Goal: Transaction & Acquisition: Register for event/course

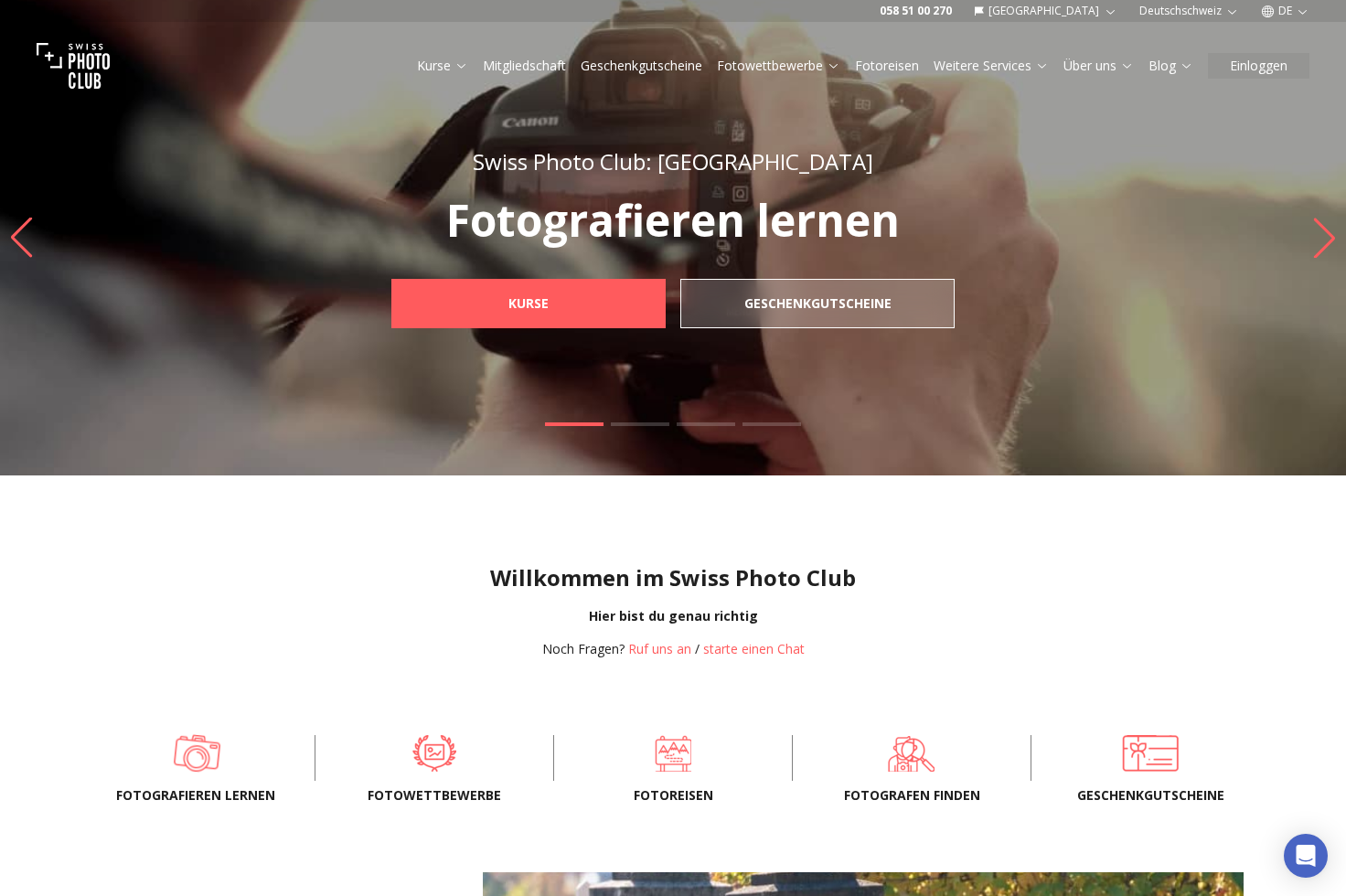
click at [185, 748] on span at bounding box center [198, 752] width 182 height 55
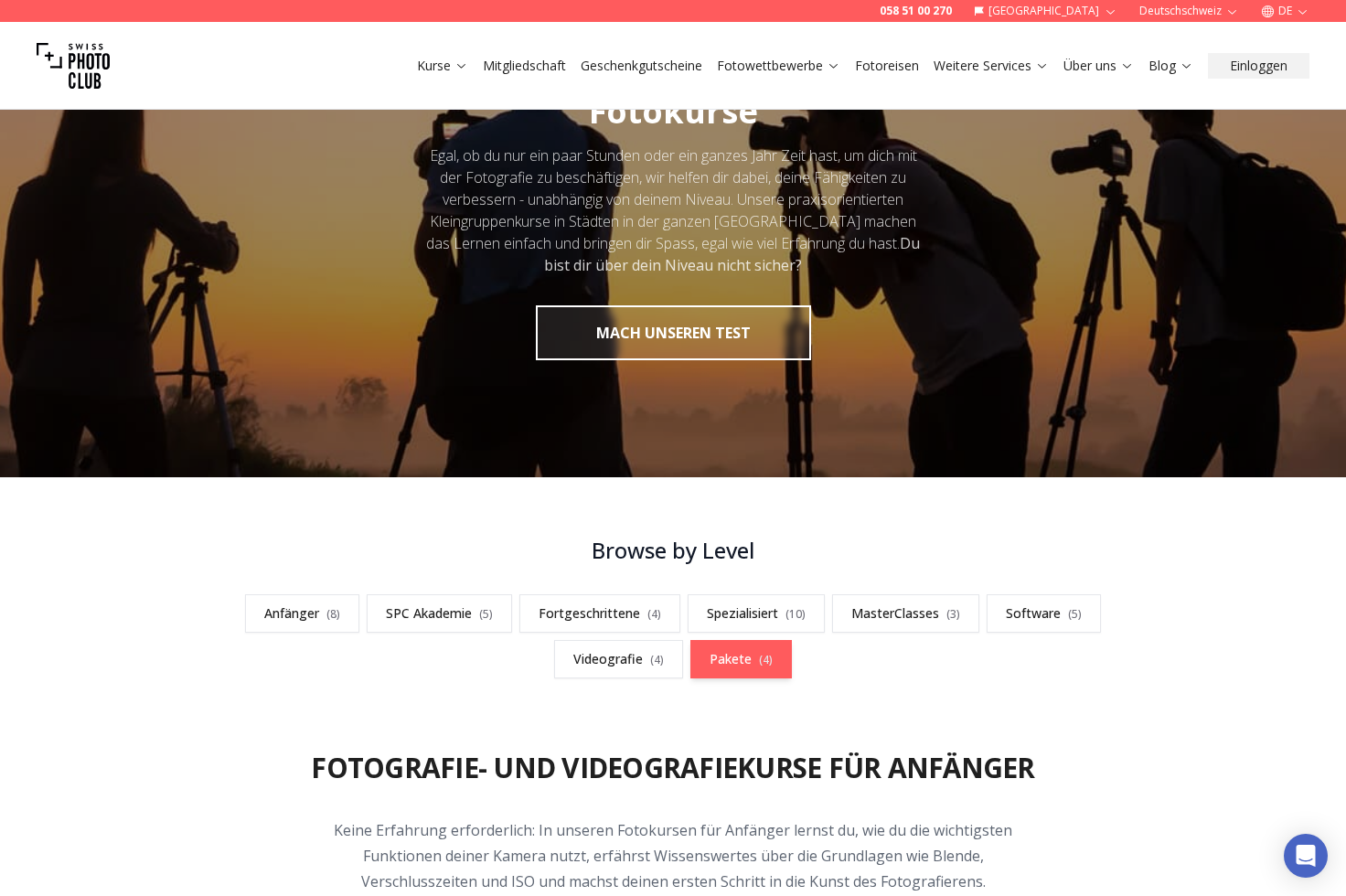
scroll to position [239, 0]
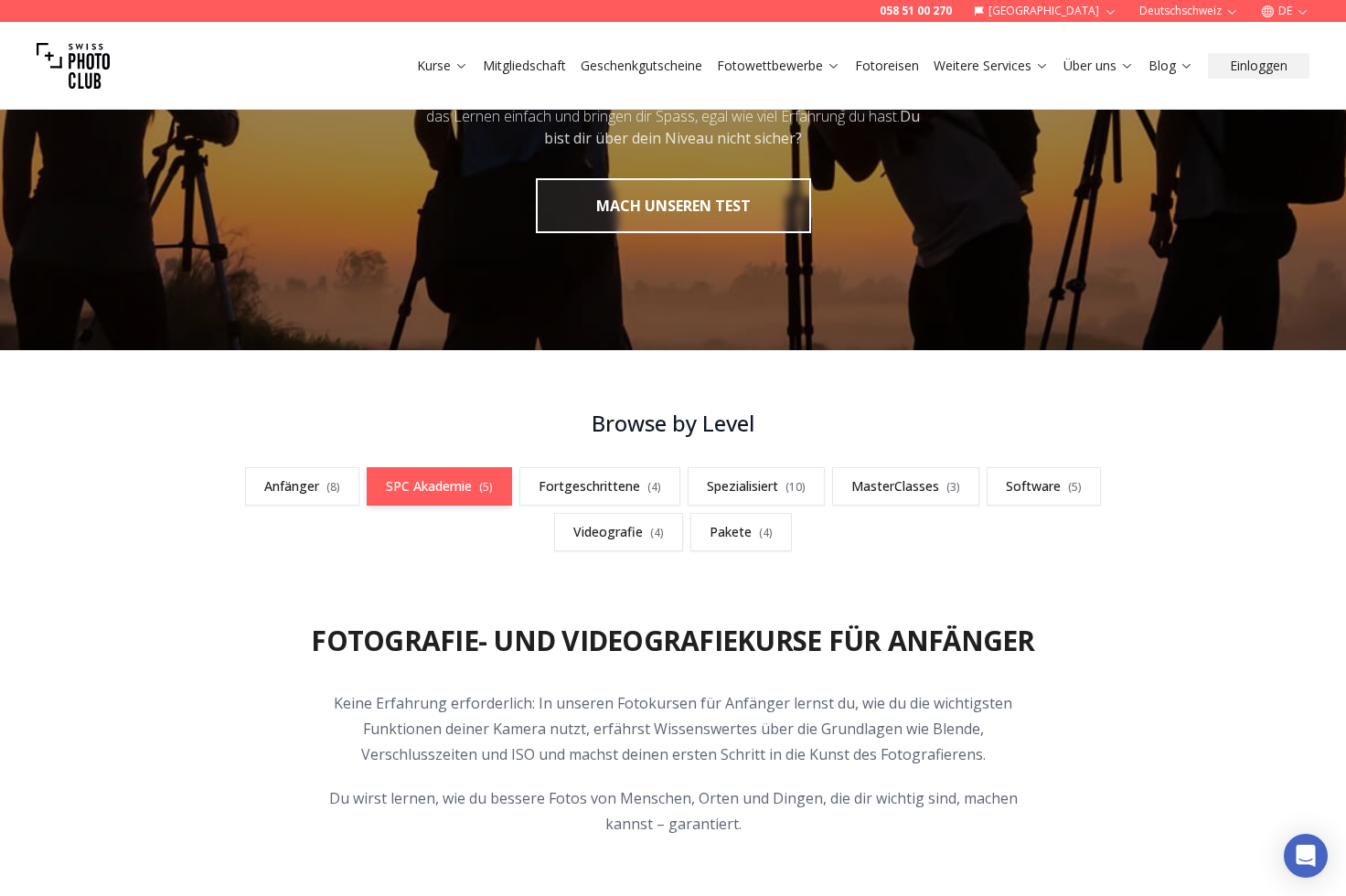
click at [467, 477] on link "SPC Akademie ( 5 )" at bounding box center [439, 486] width 146 height 38
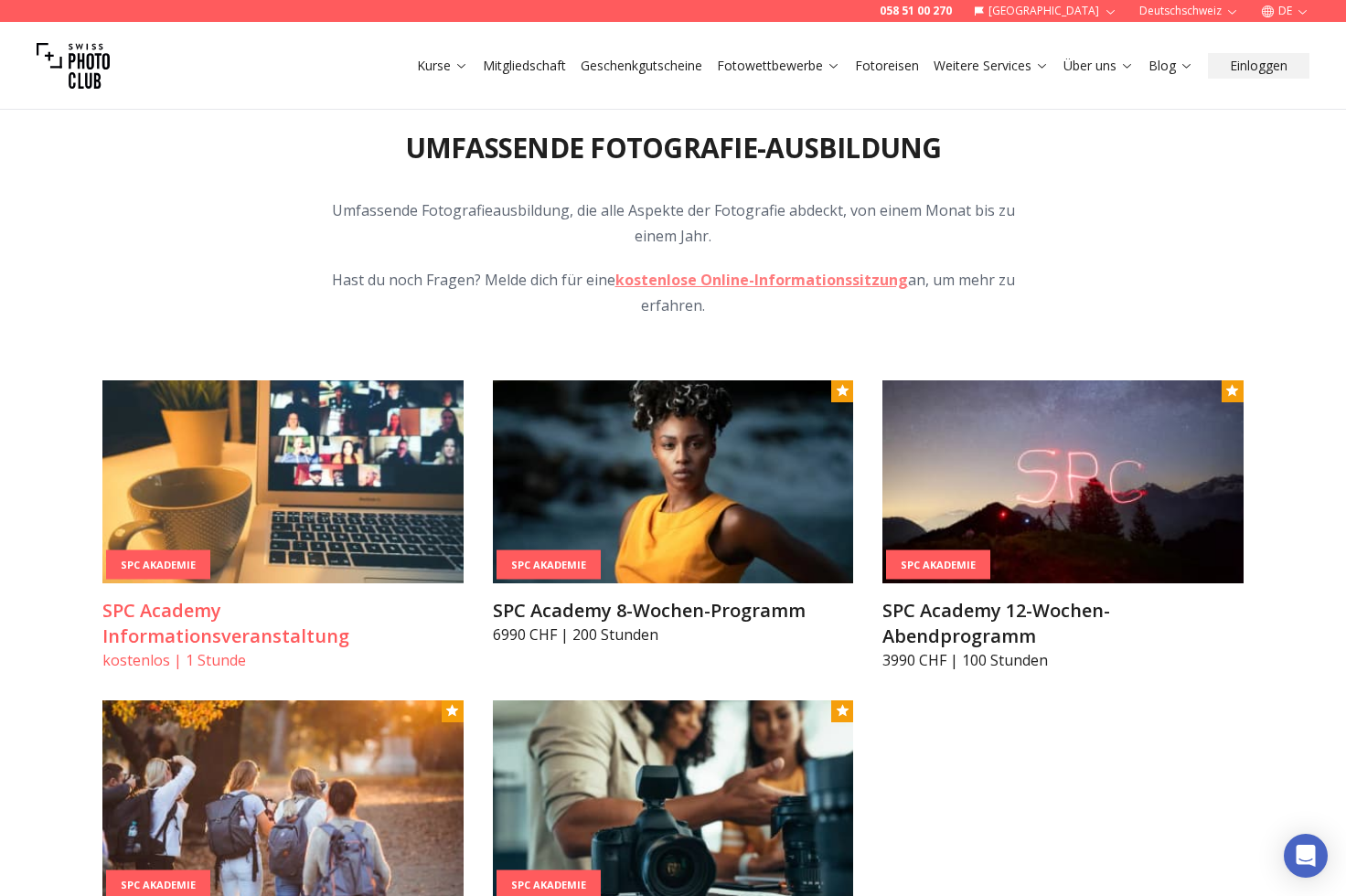
scroll to position [2075, 0]
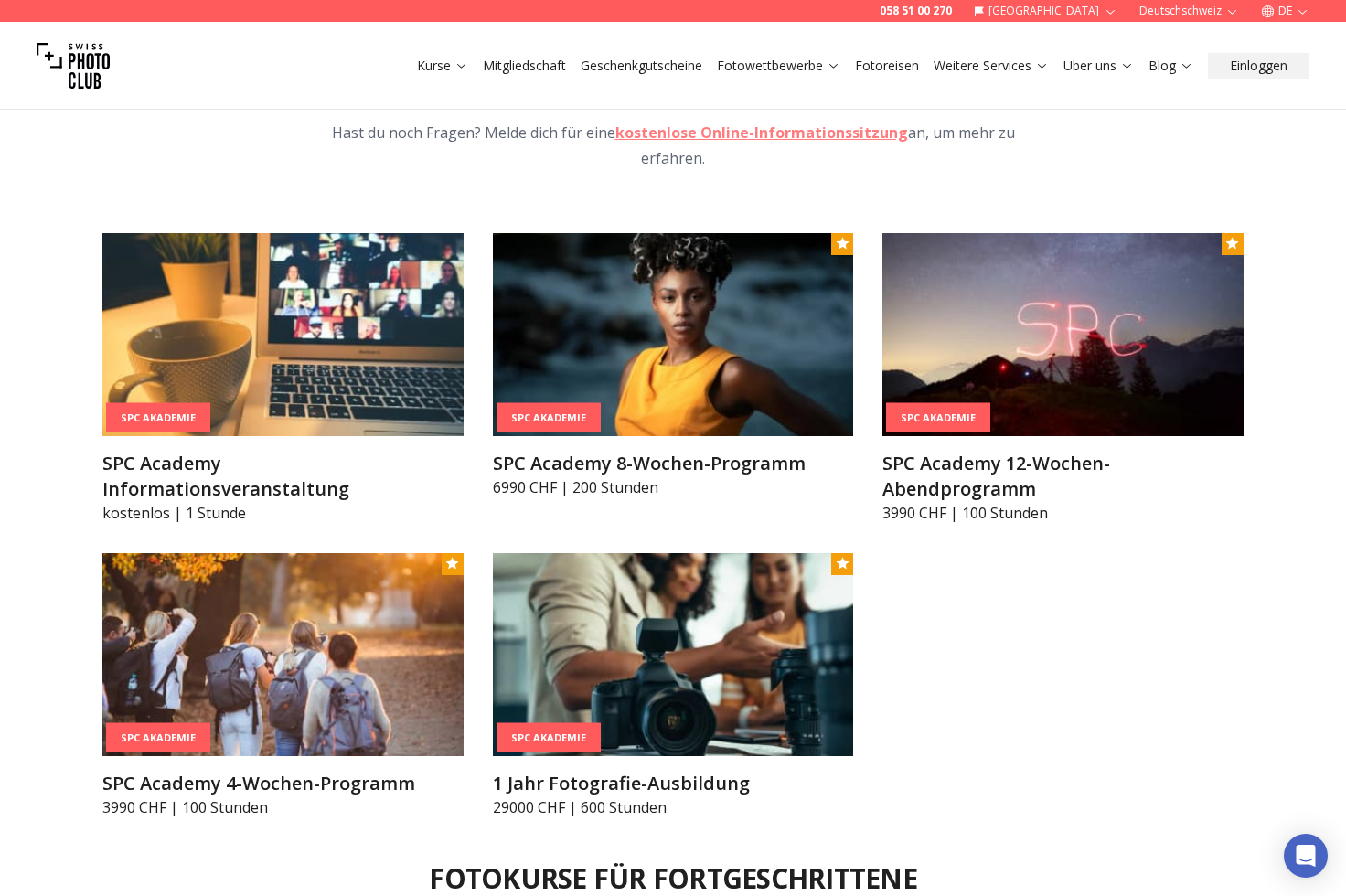
click at [1185, 11] on button "Deutschschweiz" at bounding box center [1189, 11] width 115 height 22
click at [1186, 12] on button "Deutschschweiz" at bounding box center [1189, 11] width 115 height 22
click at [1116, 10] on icon "button" at bounding box center [1110, 11] width 14 height 14
click at [709, 377] on img at bounding box center [673, 335] width 361 height 203
